Goal: Use online tool/utility: Utilize a website feature to perform a specific function

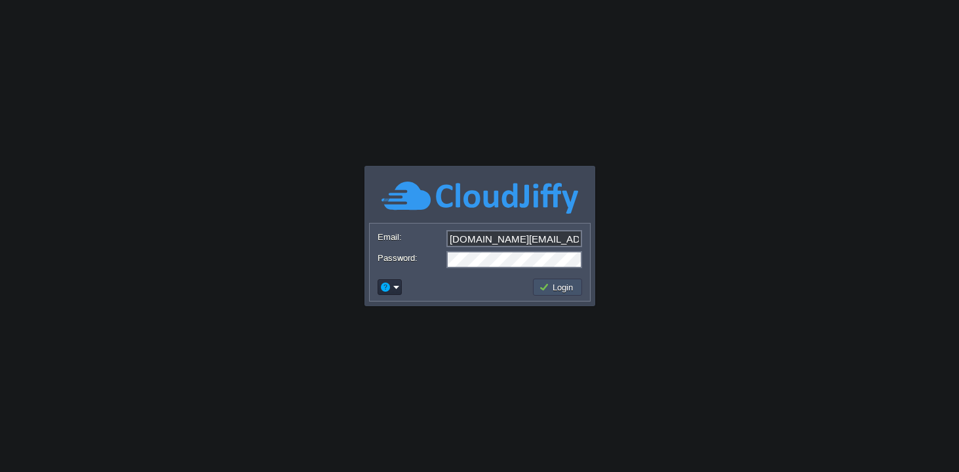
click at [567, 283] on button "Login" at bounding box center [558, 287] width 38 height 12
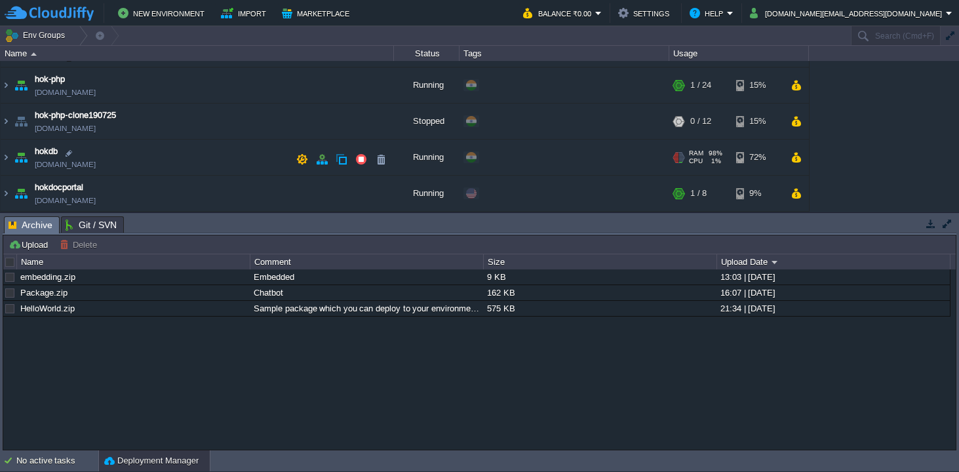
scroll to position [143, 0]
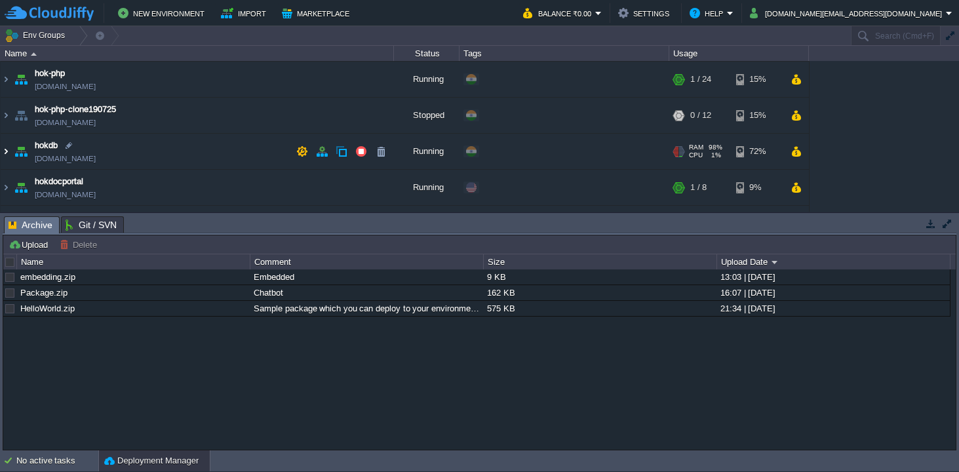
click at [9, 151] on img at bounding box center [6, 151] width 10 height 35
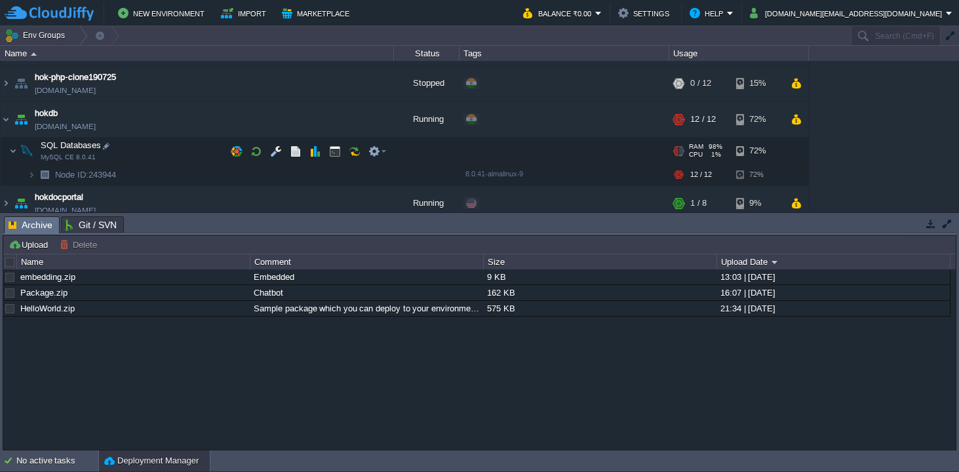
scroll to position [177, 0]
click at [237, 149] on button "button" at bounding box center [237, 149] width 12 height 12
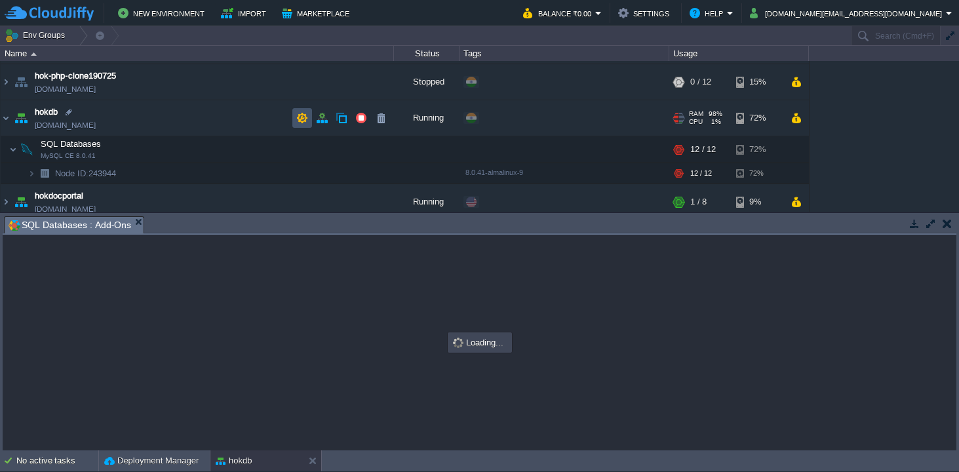
click at [302, 121] on button "button" at bounding box center [302, 118] width 12 height 12
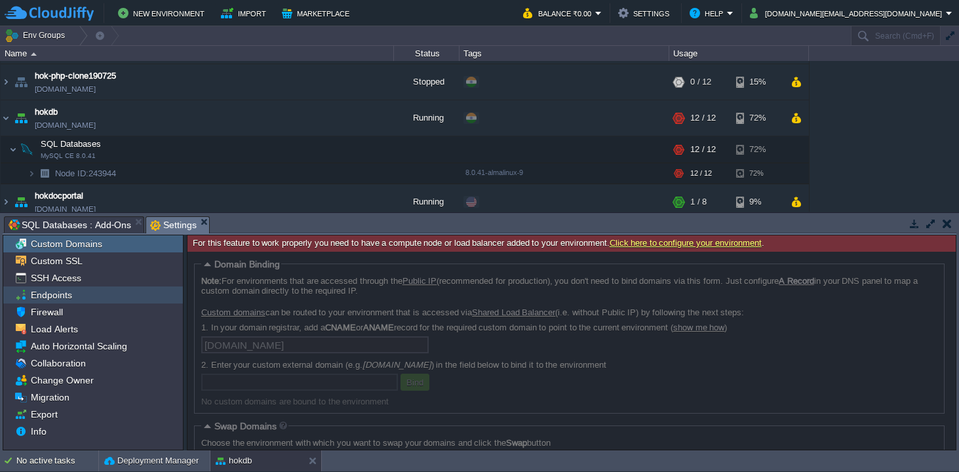
click at [47, 296] on span "Endpoints" at bounding box center [51, 295] width 46 height 12
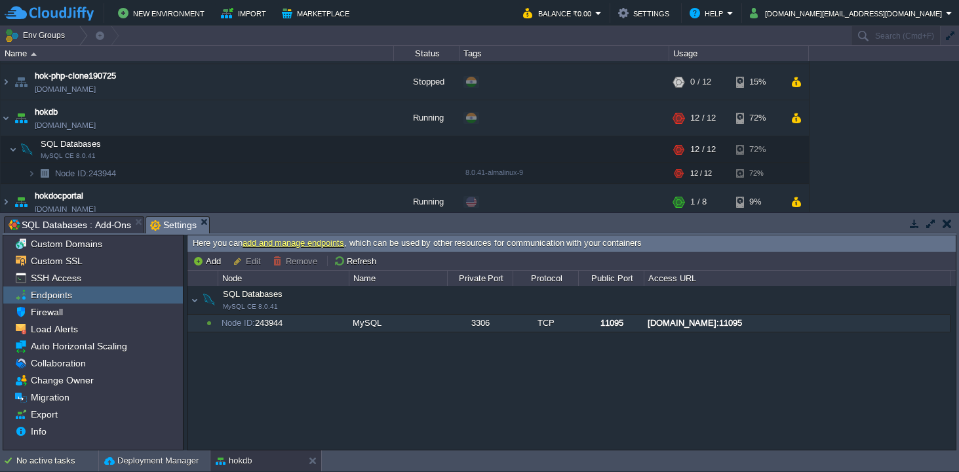
drag, startPoint x: 824, startPoint y: 324, endPoint x: 684, endPoint y: 316, distance: 140.4
click at [684, 316] on div "node243944-hokdb.cloudjiffy.net:11095" at bounding box center [796, 323] width 305 height 17
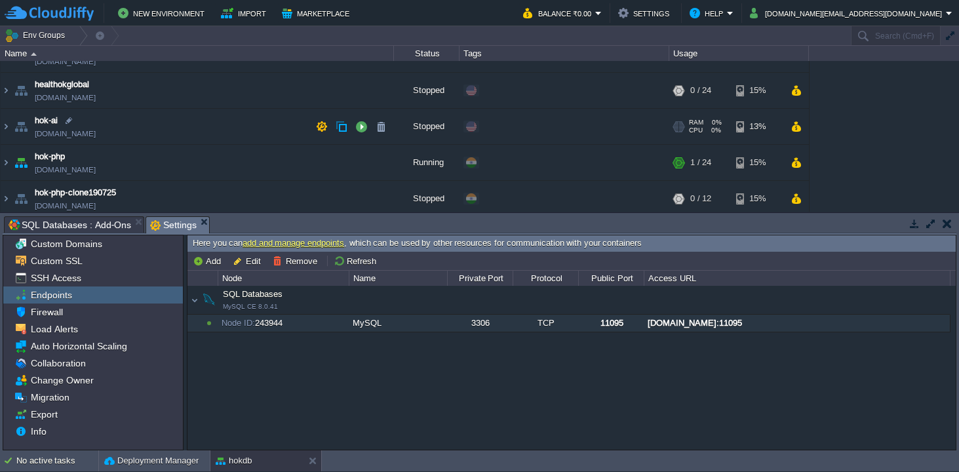
scroll to position [0, 0]
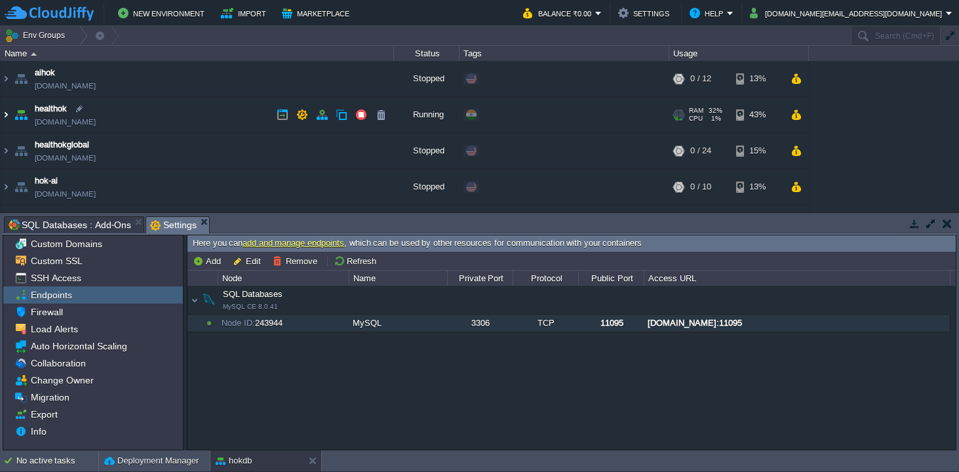
click at [9, 116] on img at bounding box center [6, 114] width 10 height 35
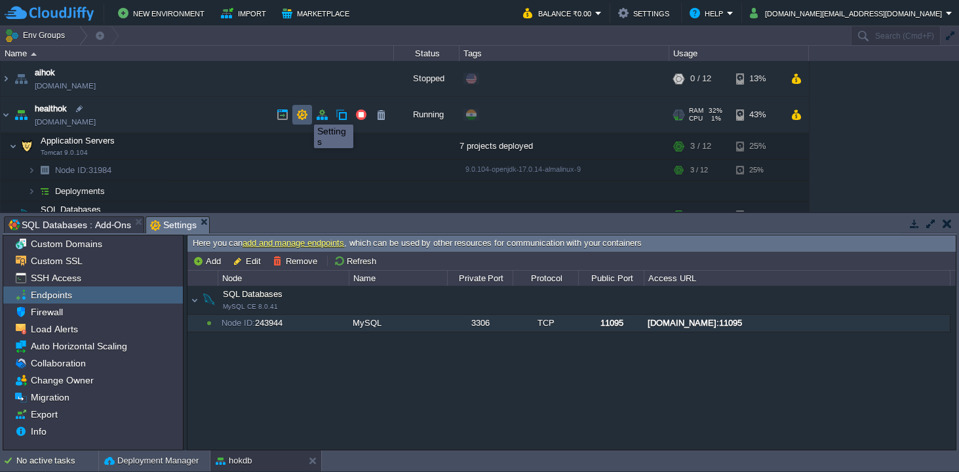
click at [304, 114] on button "button" at bounding box center [302, 115] width 12 height 12
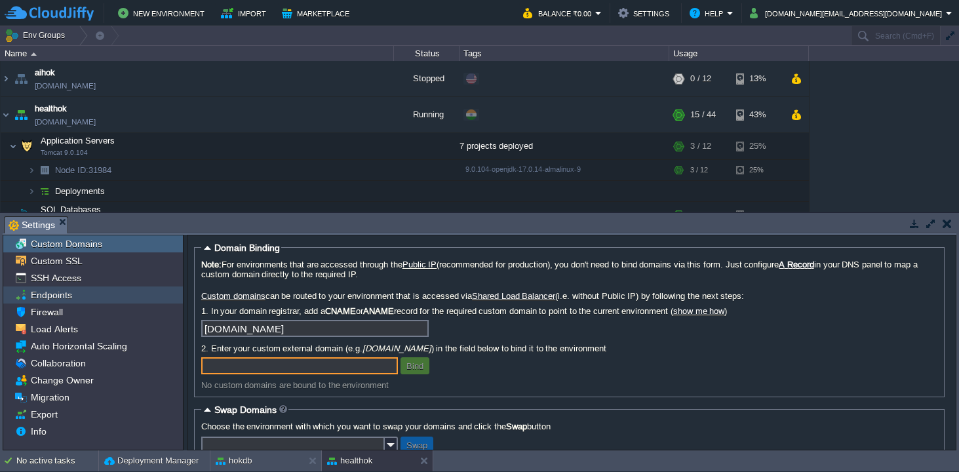
click at [47, 294] on span "Endpoints" at bounding box center [51, 295] width 46 height 12
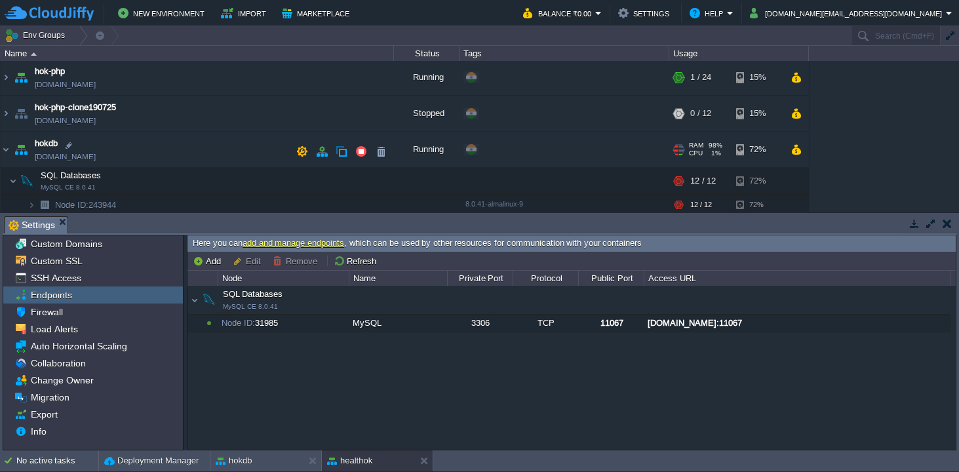
scroll to position [275, 0]
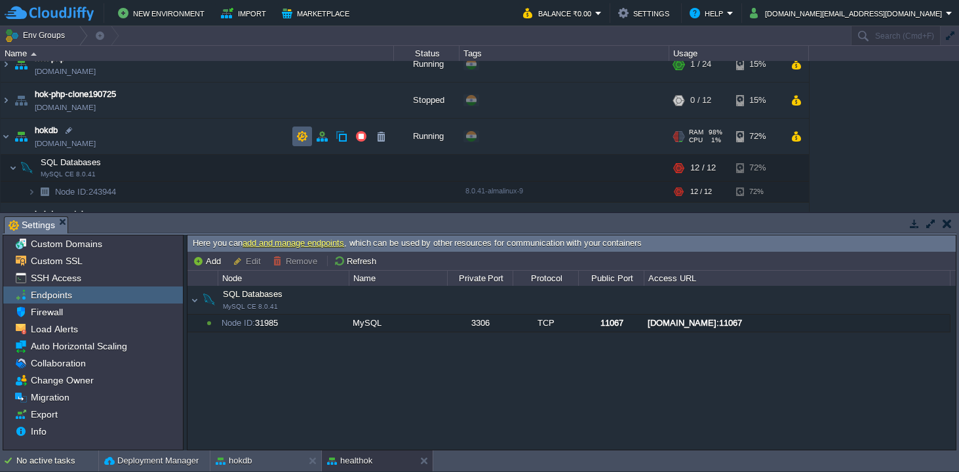
click at [298, 132] on button "button" at bounding box center [302, 136] width 12 height 12
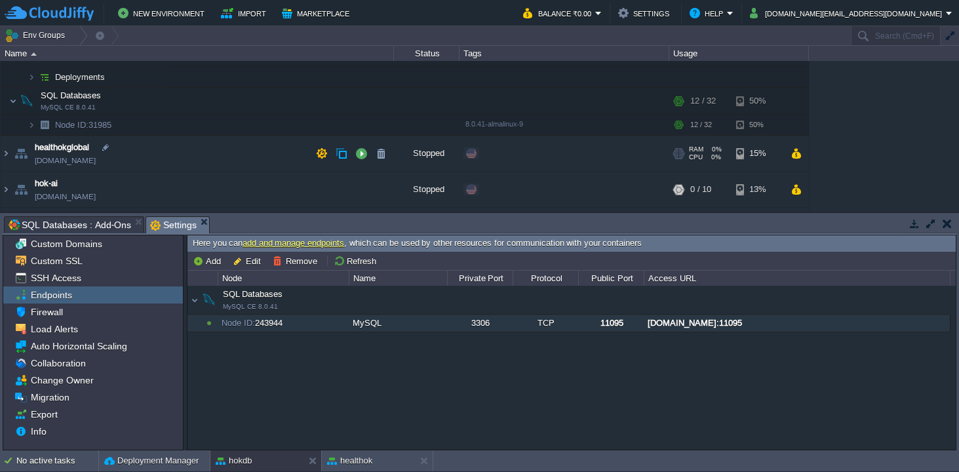
scroll to position [131, 0]
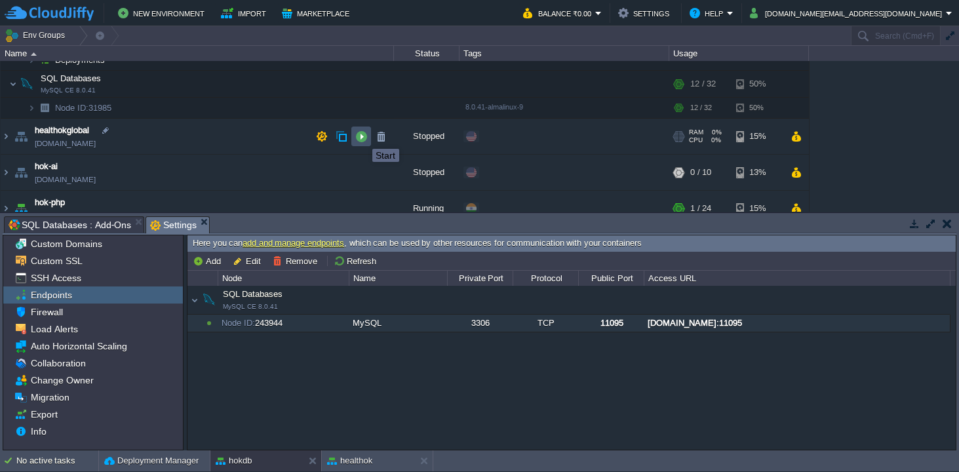
click at [362, 137] on button "button" at bounding box center [361, 136] width 12 height 12
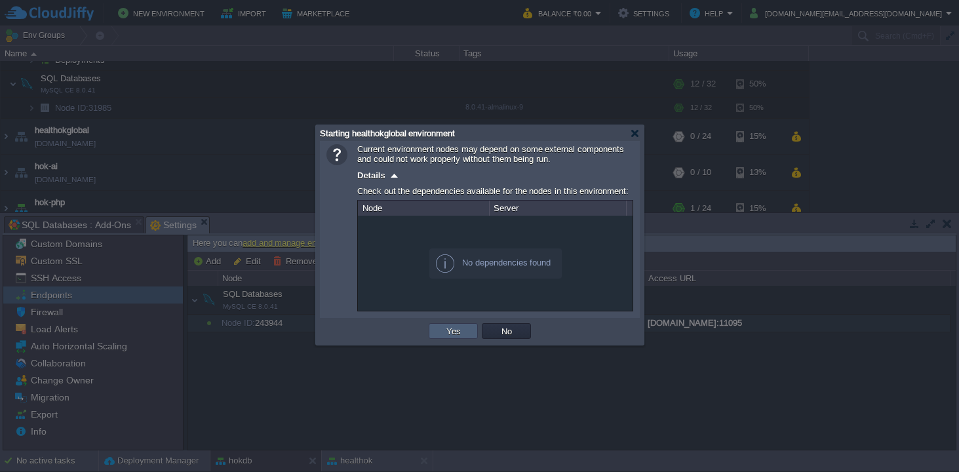
click at [453, 330] on button "Yes" at bounding box center [453, 331] width 22 height 12
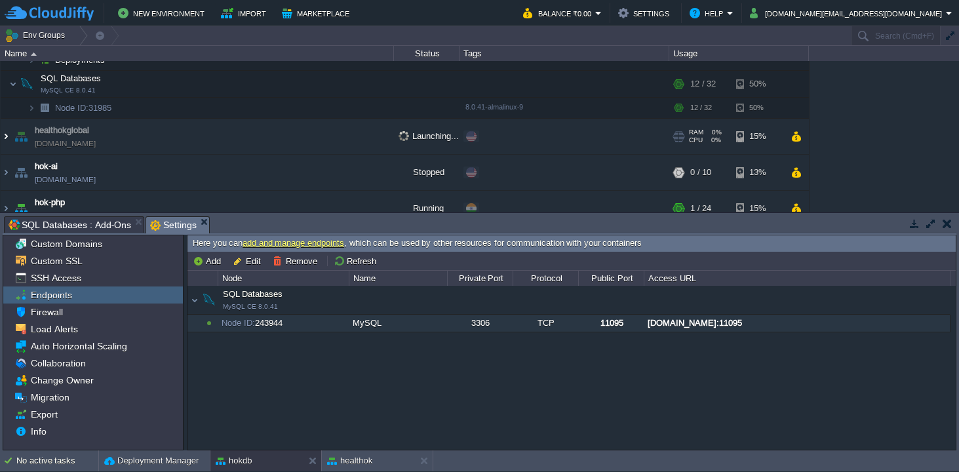
click at [9, 136] on img at bounding box center [6, 136] width 10 height 35
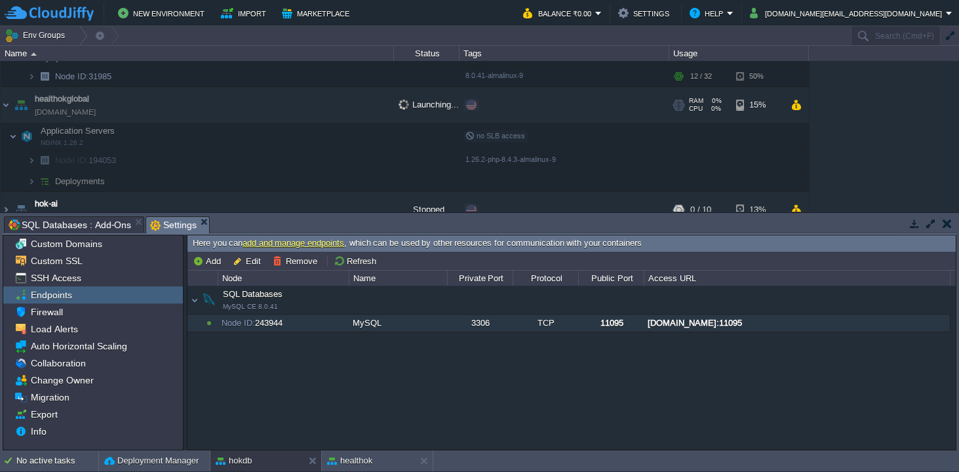
scroll to position [167, 0]
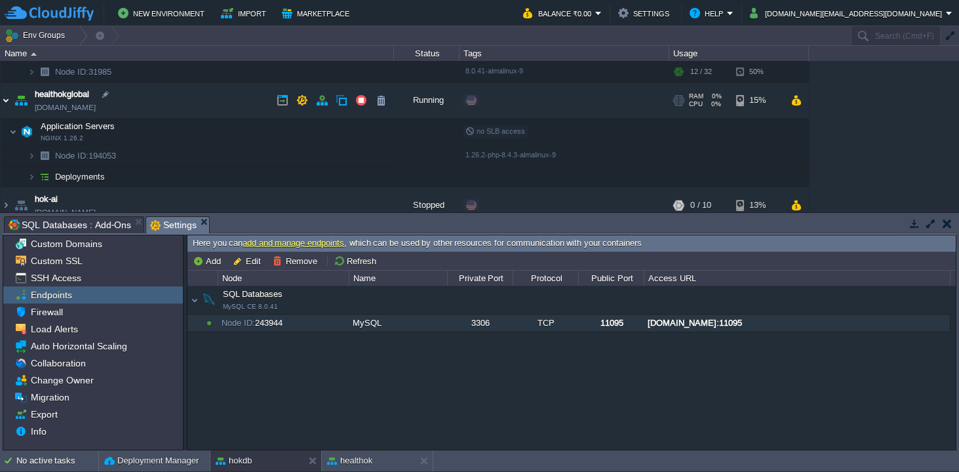
click at [5, 100] on img at bounding box center [6, 100] width 10 height 35
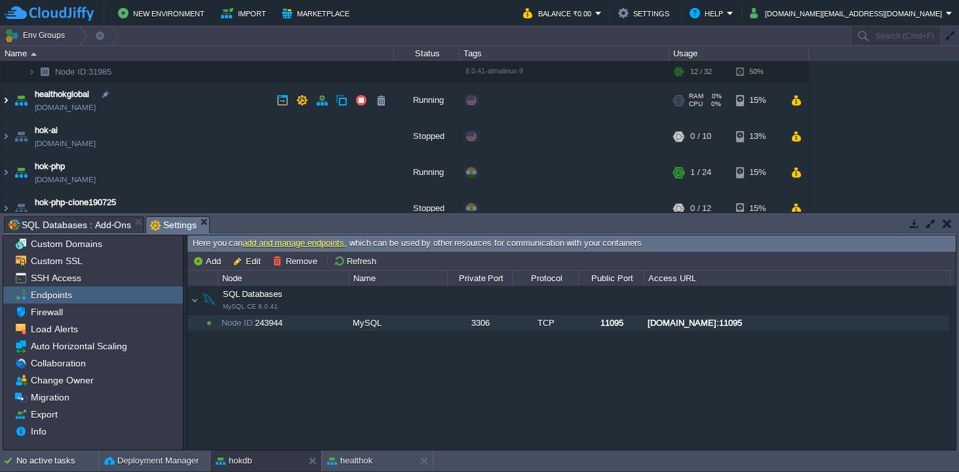
click at [9, 100] on img at bounding box center [6, 100] width 10 height 35
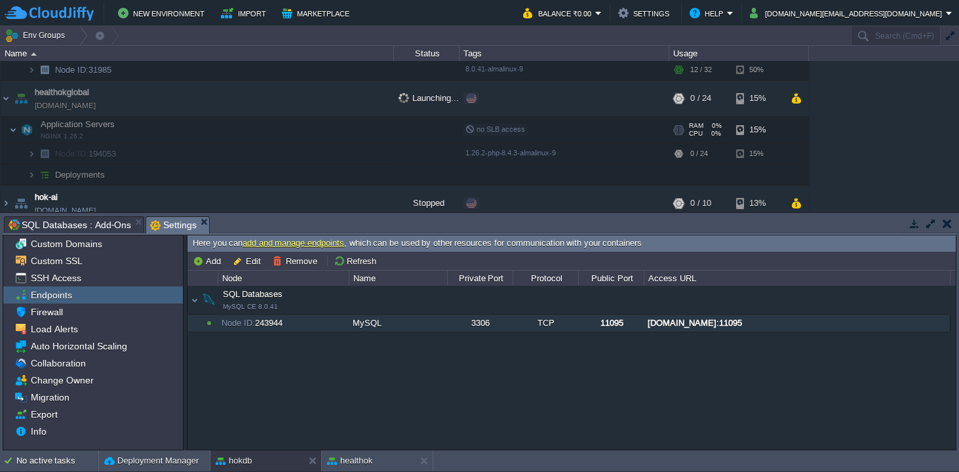
scroll to position [166, 0]
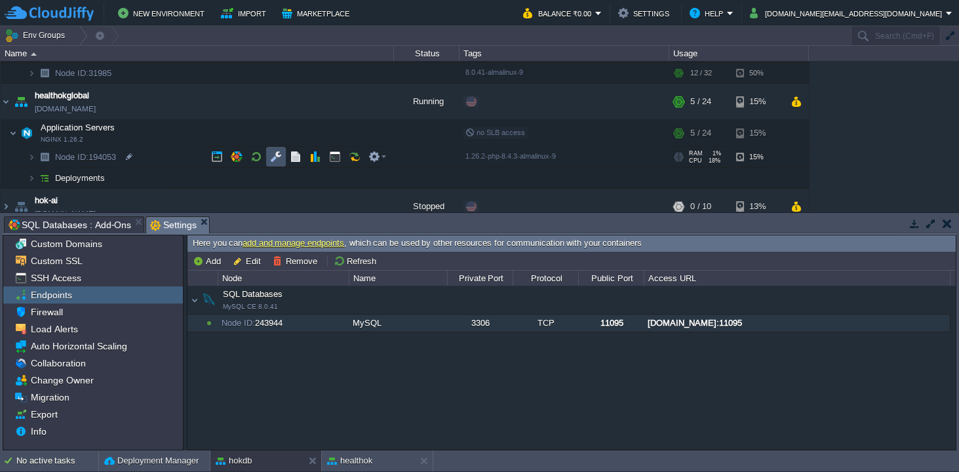
click at [279, 155] on button "button" at bounding box center [276, 157] width 12 height 12
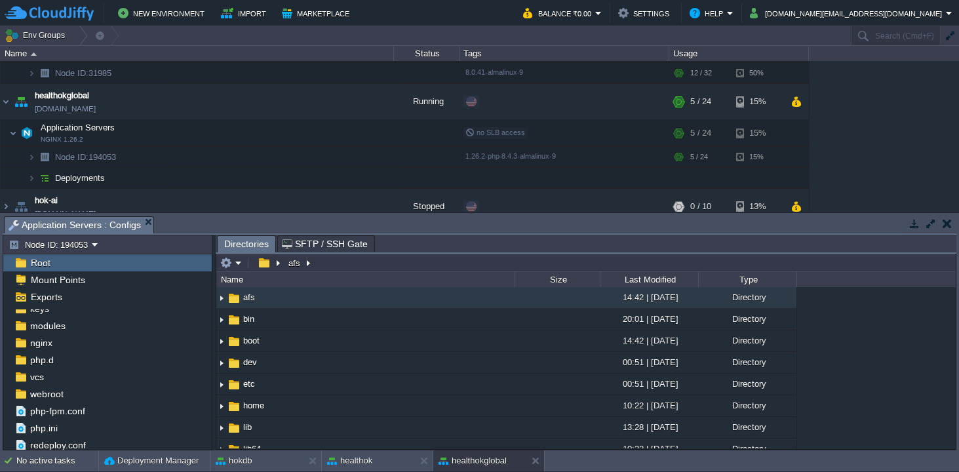
scroll to position [79, 0]
click at [48, 392] on span "webroot" at bounding box center [47, 393] width 38 height 12
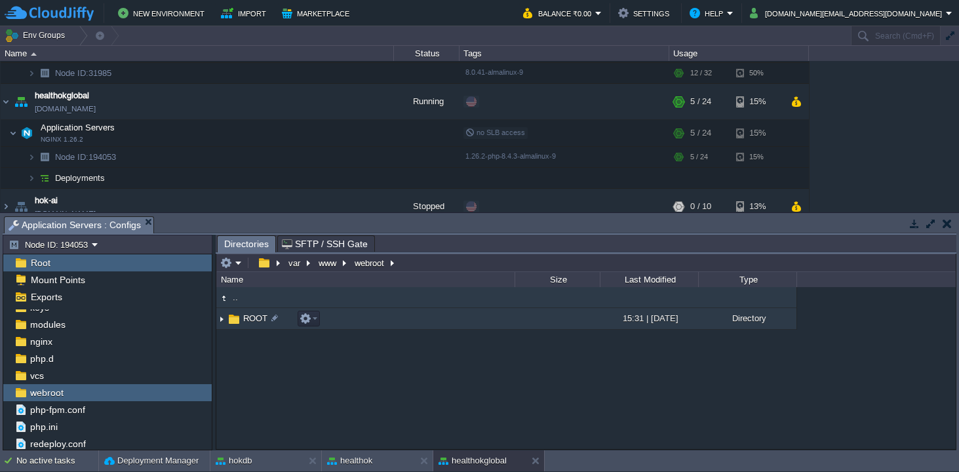
click at [221, 321] on img at bounding box center [221, 319] width 10 height 20
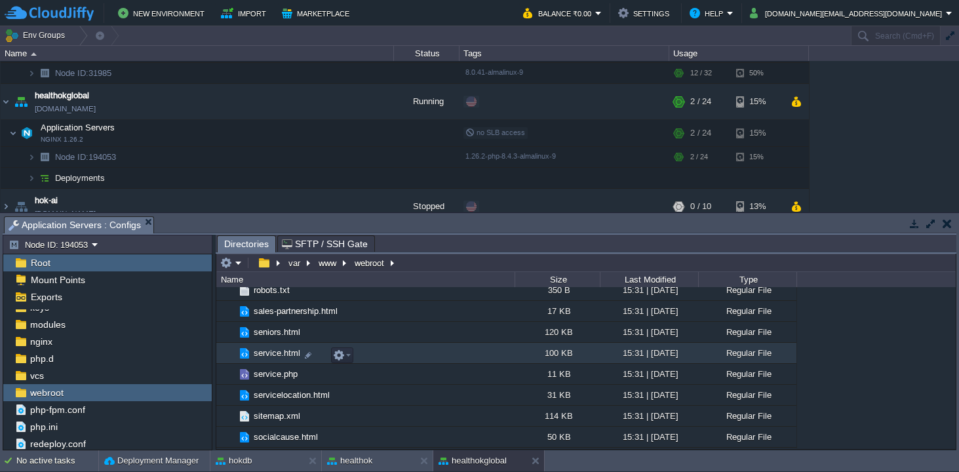
scroll to position [801, 0]
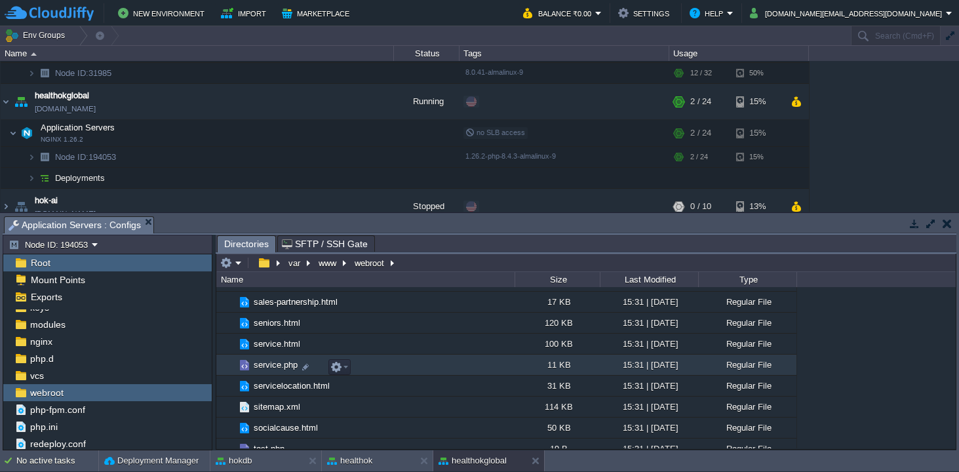
click at [271, 369] on span "service.php" at bounding box center [276, 364] width 48 height 11
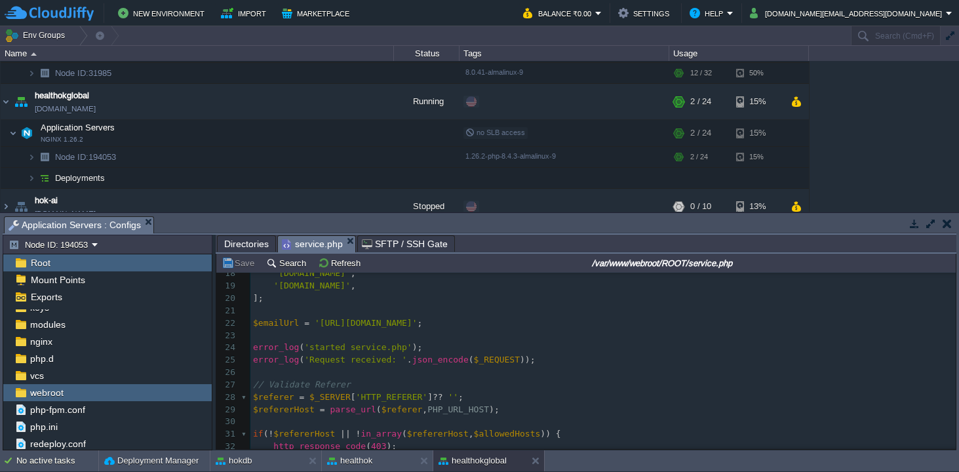
scroll to position [0, 0]
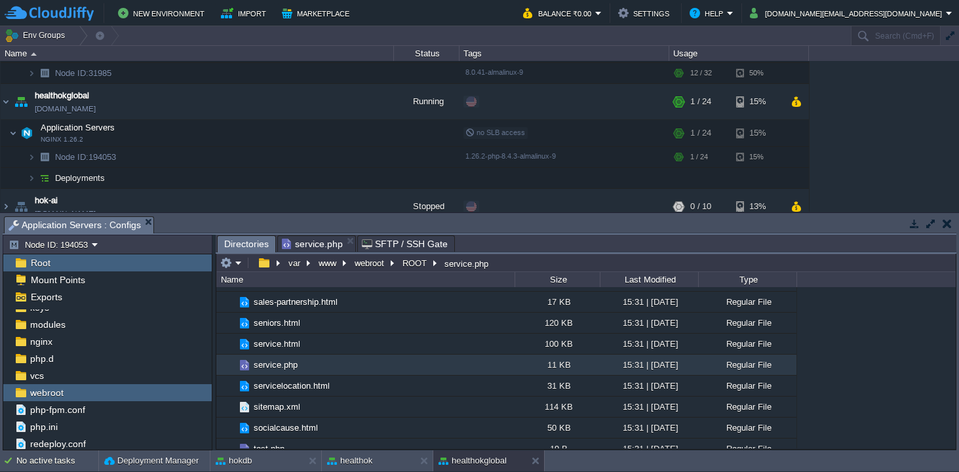
click at [250, 244] on span "Directories" at bounding box center [246, 244] width 45 height 16
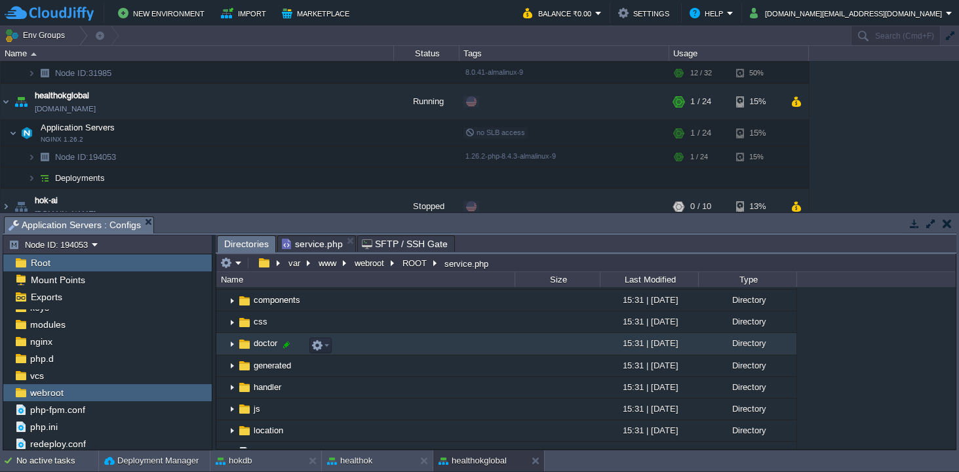
scroll to position [145, 0]
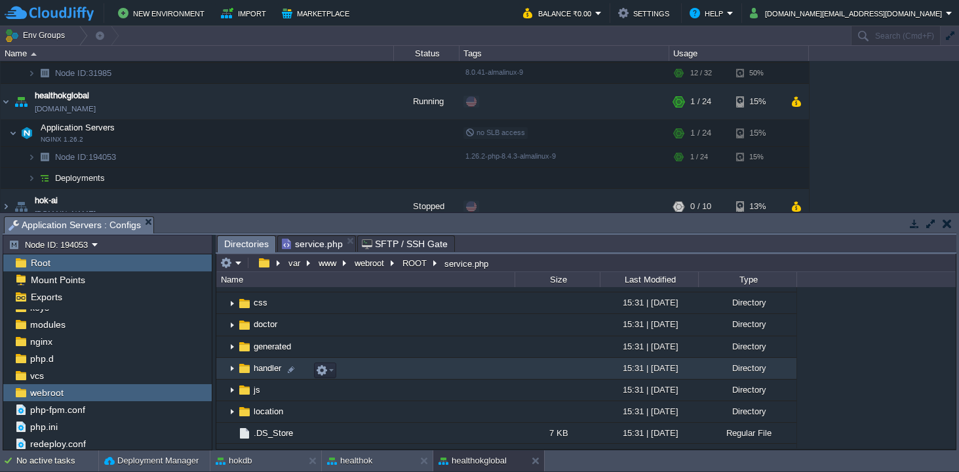
click at [267, 371] on span "handler" at bounding box center [267, 367] width 31 height 11
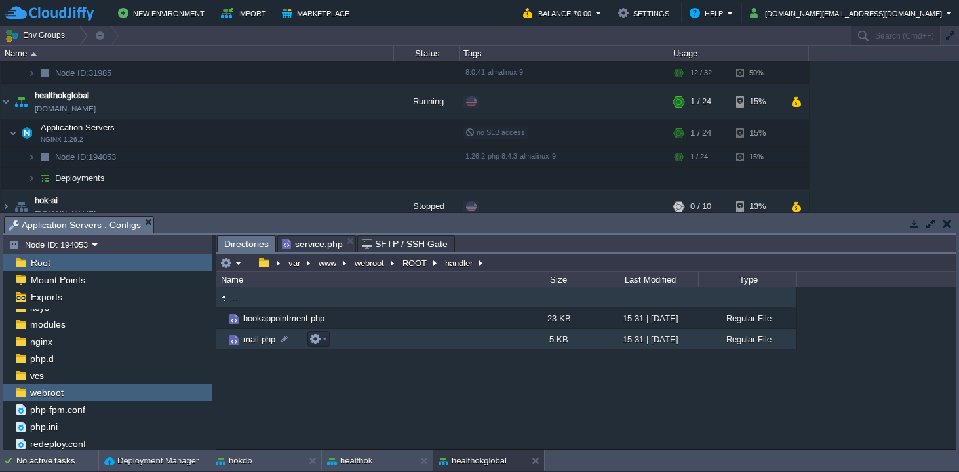
click at [261, 339] on span "mail.php" at bounding box center [259, 339] width 36 height 11
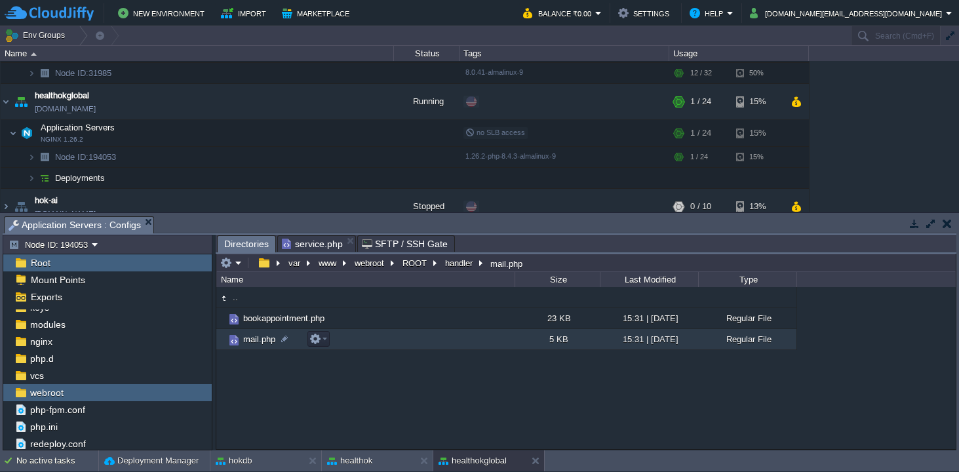
click at [261, 339] on span "mail.php" at bounding box center [259, 339] width 36 height 11
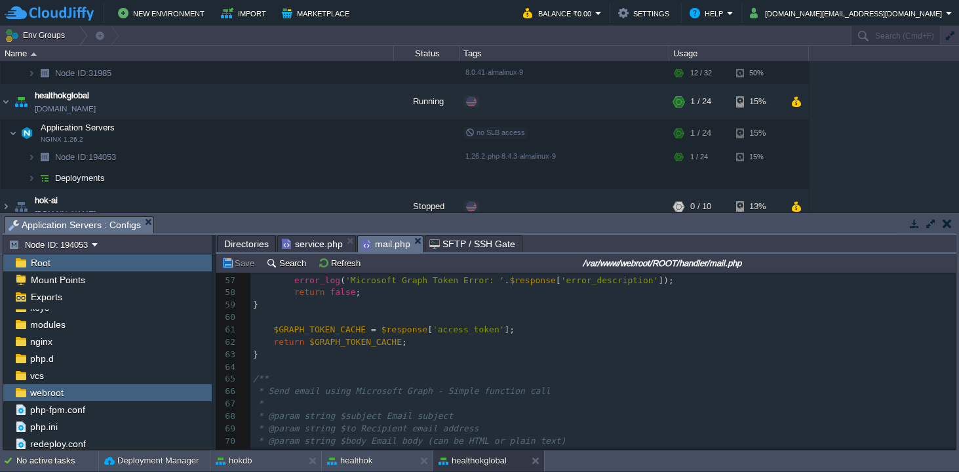
scroll to position [1370, 0]
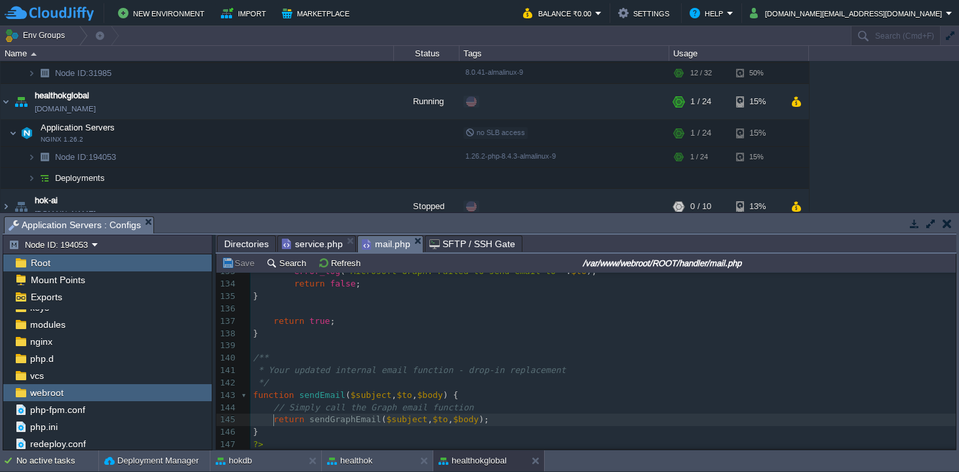
click at [271, 417] on span at bounding box center [263, 419] width 20 height 10
type textarea "//"
click at [531, 417] on pre "//return sendGraphEmail($subject, $to, $body);" at bounding box center [602, 419] width 705 height 12
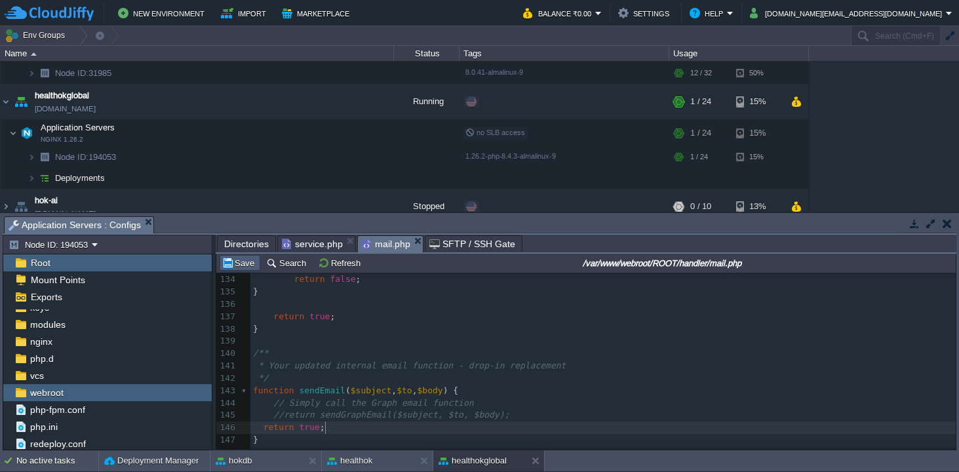
type textarea "return true;"
click at [239, 261] on button "Save" at bounding box center [239, 263] width 37 height 12
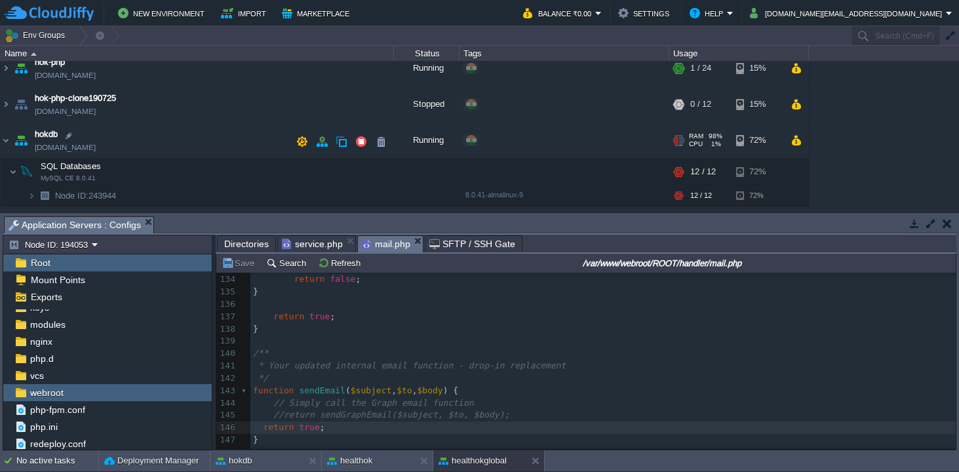
scroll to position [341, 0]
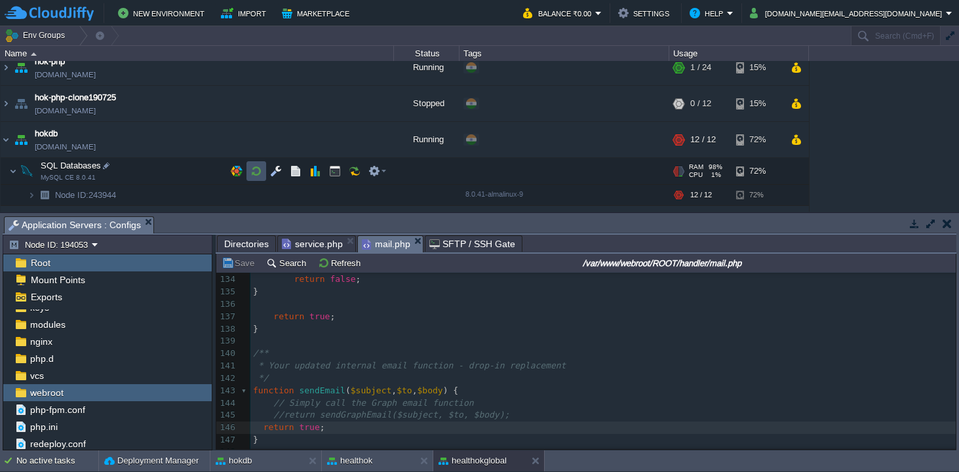
click at [259, 170] on button "button" at bounding box center [256, 171] width 12 height 12
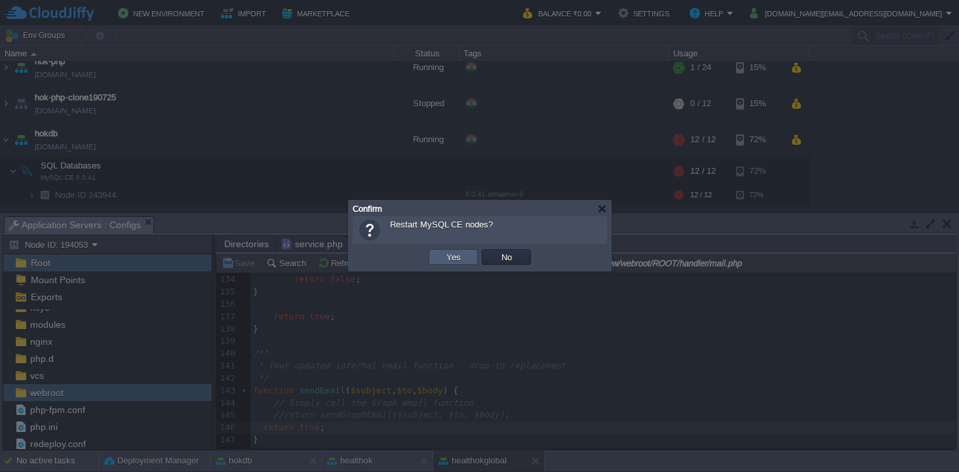
click at [465, 263] on td "Yes" at bounding box center [453, 257] width 49 height 16
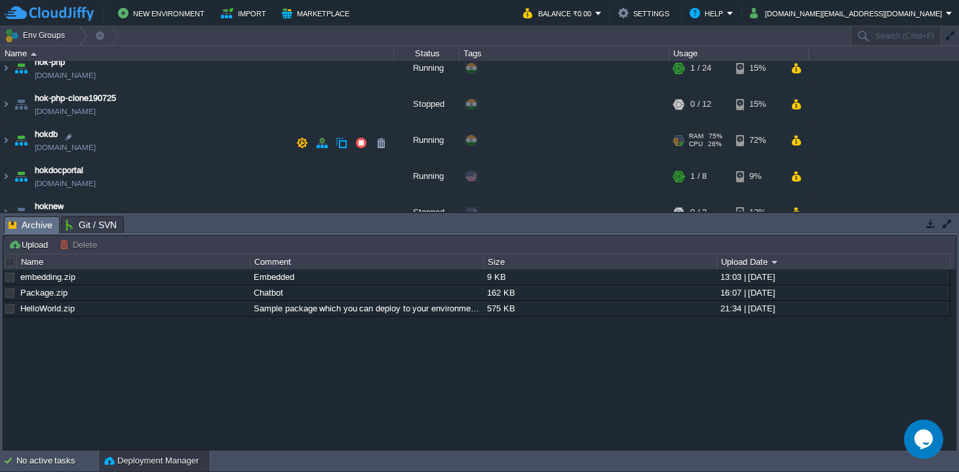
scroll to position [183, 0]
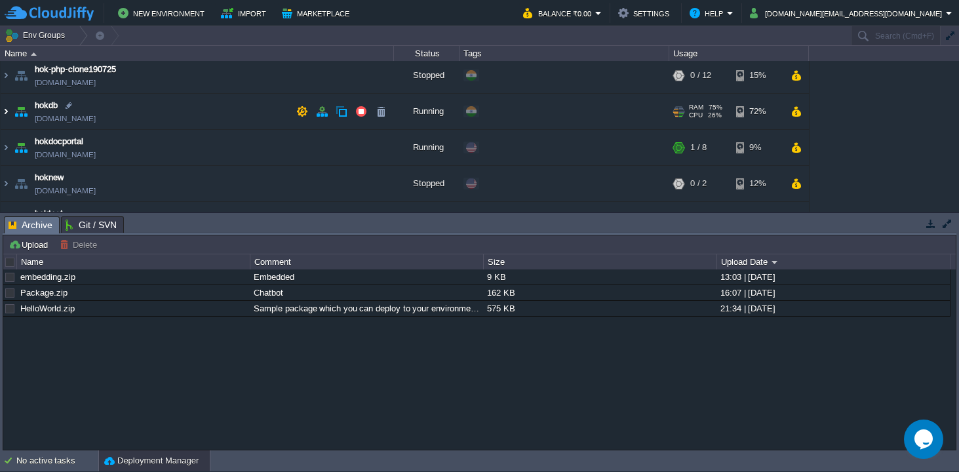
click at [7, 110] on img at bounding box center [6, 111] width 10 height 35
